Goal: Obtain resource: Download file/media

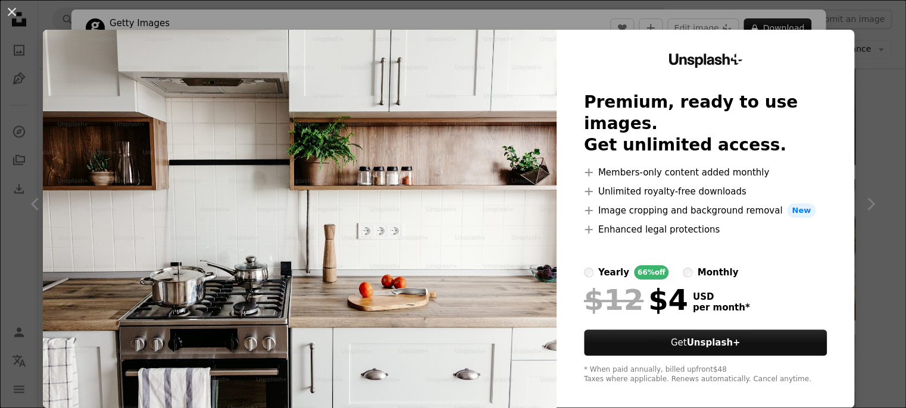
scroll to position [1012, 0]
click at [842, 342] on div "Unsplash+ Premium, ready to use images. Get unlimited access. A plus sign Membe…" at bounding box center [706, 219] width 298 height 379
click at [843, 379] on div "Unsplash+ Premium, ready to use images. Get unlimited access. A plus sign Membe…" at bounding box center [706, 219] width 298 height 379
click at [869, 115] on div "An X shape Unsplash+ Premium, ready to use images. Get unlimited access. A plus…" at bounding box center [453, 204] width 906 height 408
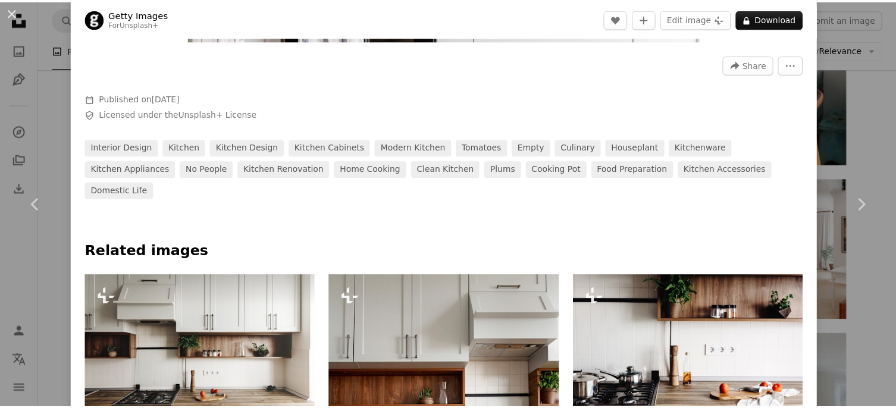
scroll to position [536, 0]
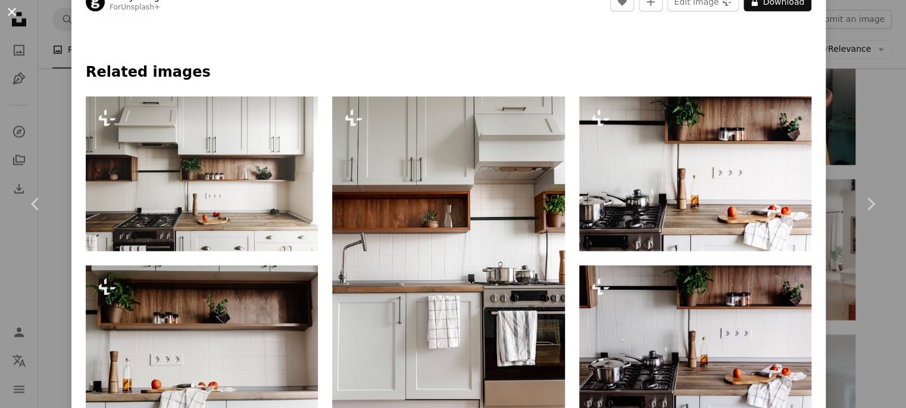
click at [10, 19] on button "An X shape" at bounding box center [12, 12] width 14 height 14
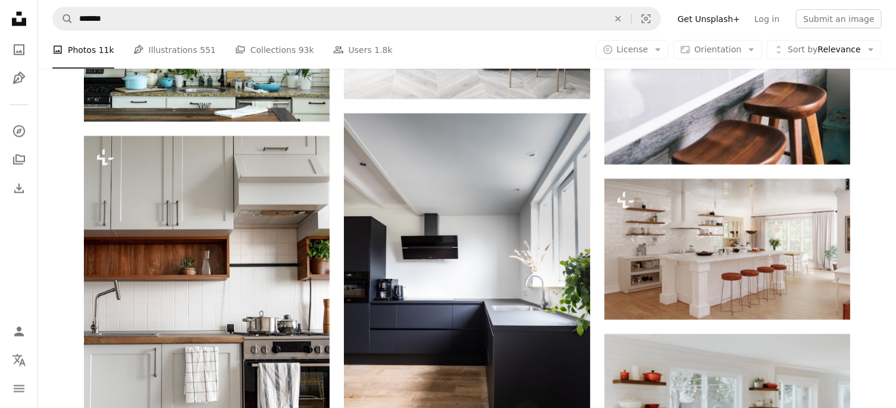
click at [15, 11] on icon "Unsplash logo Unsplash Home" at bounding box center [19, 19] width 24 height 24
